Goal: Information Seeking & Learning: Learn about a topic

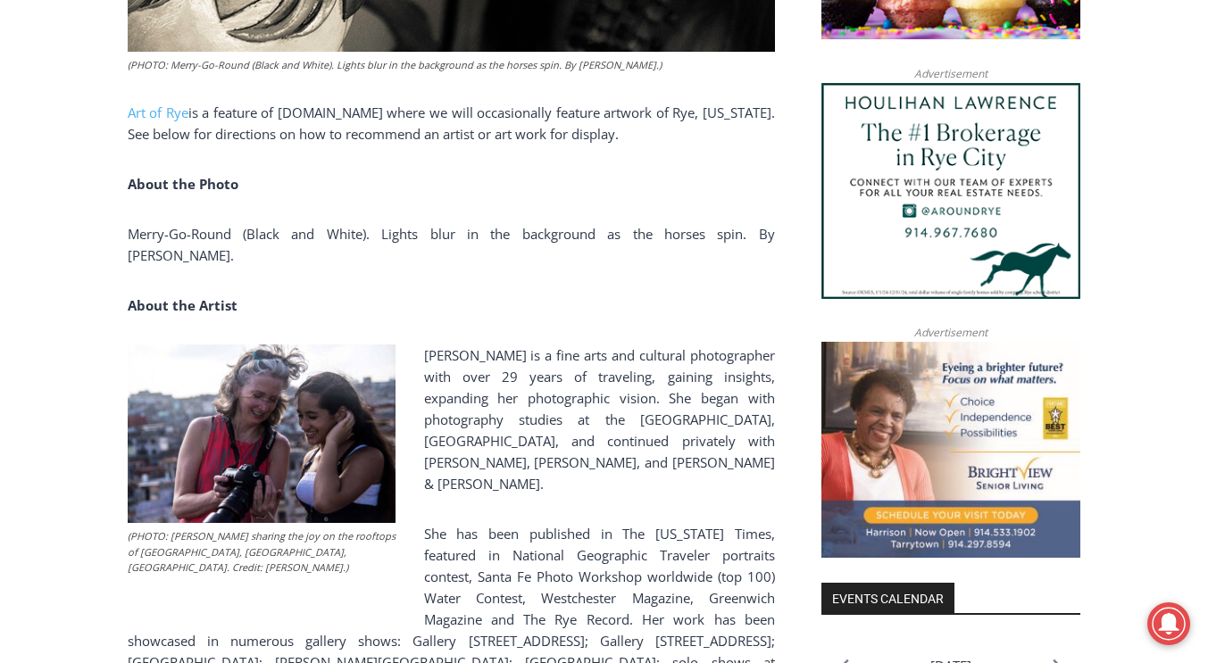
scroll to position [1644, 0]
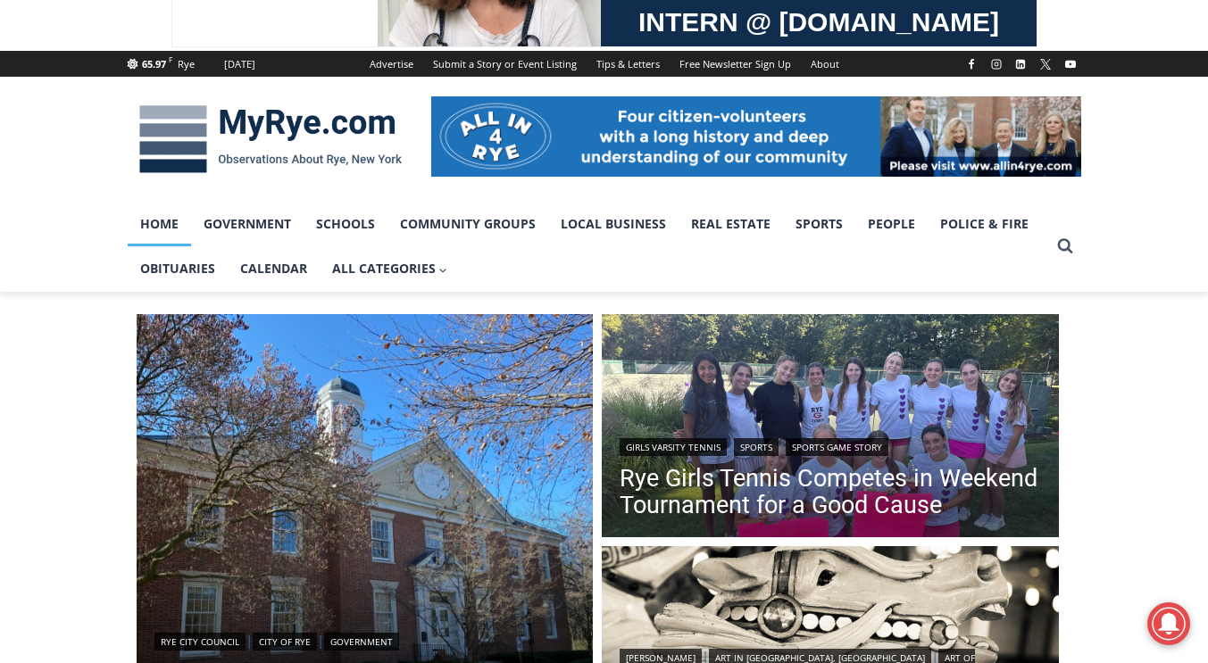
scroll to position [183, 0]
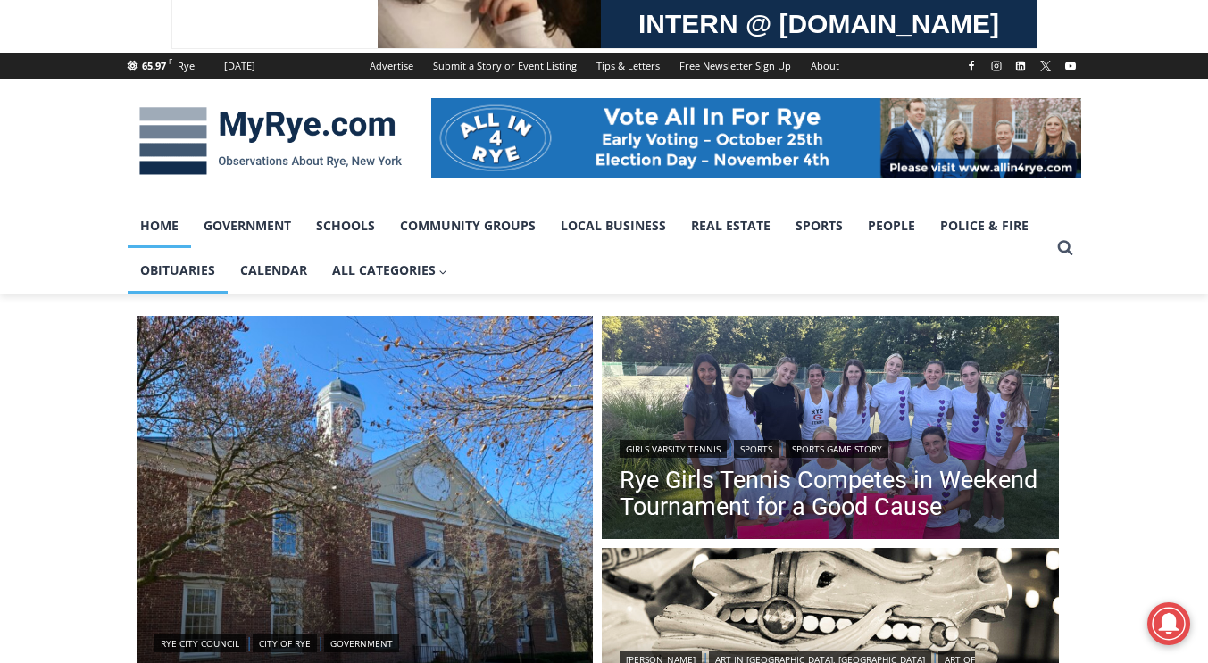
click at [204, 267] on link "Obituaries" at bounding box center [178, 270] width 100 height 45
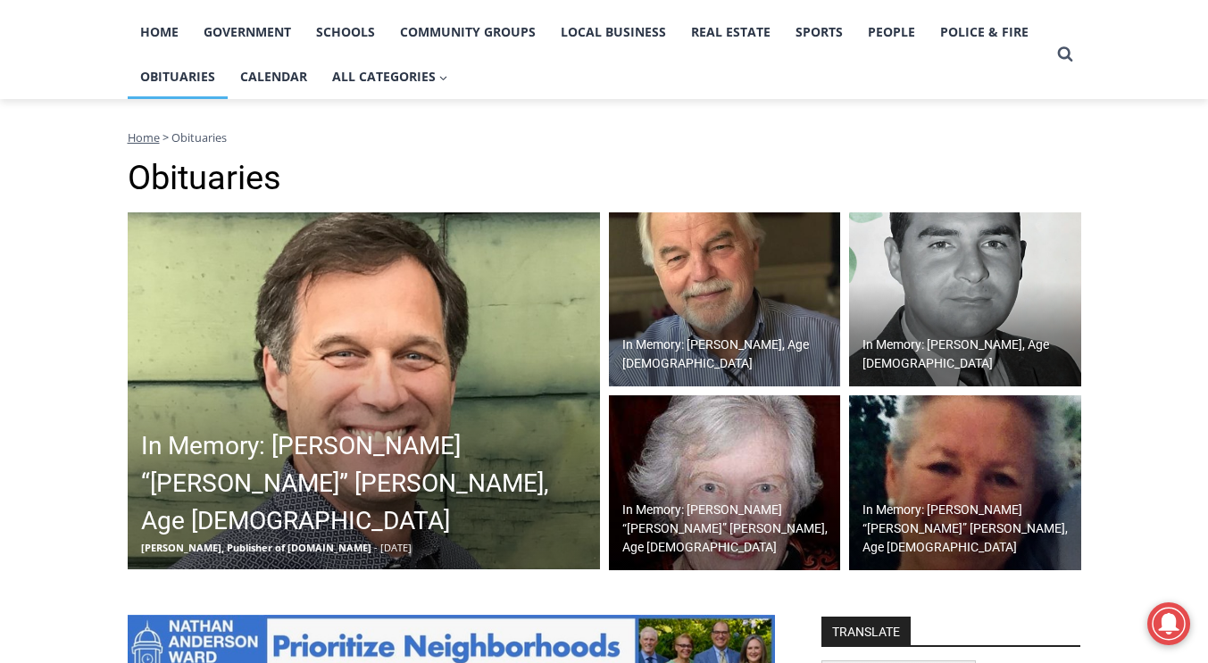
scroll to position [379, 0]
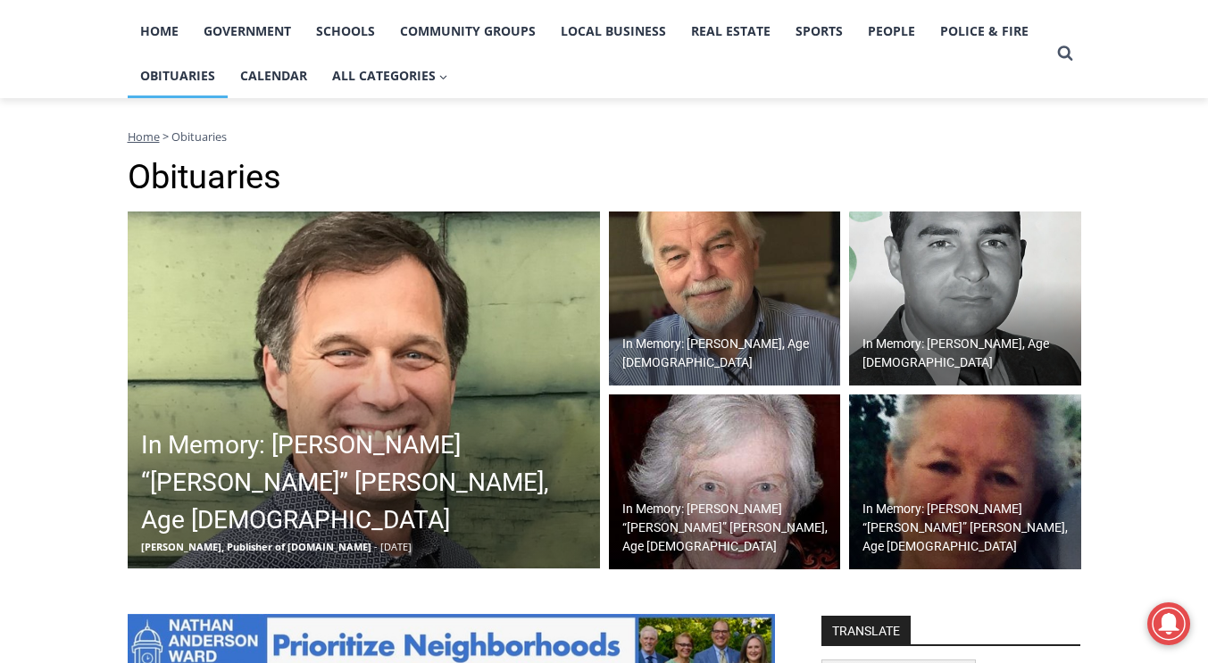
click at [241, 421] on img at bounding box center [364, 390] width 472 height 357
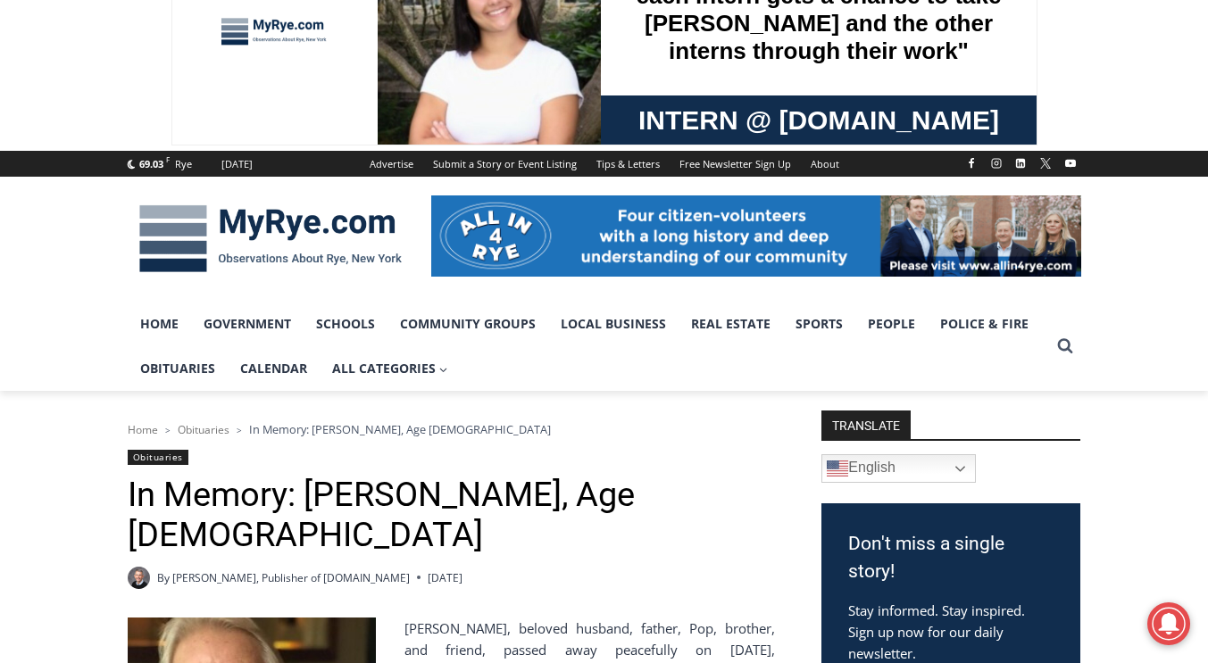
scroll to position [83, 0]
